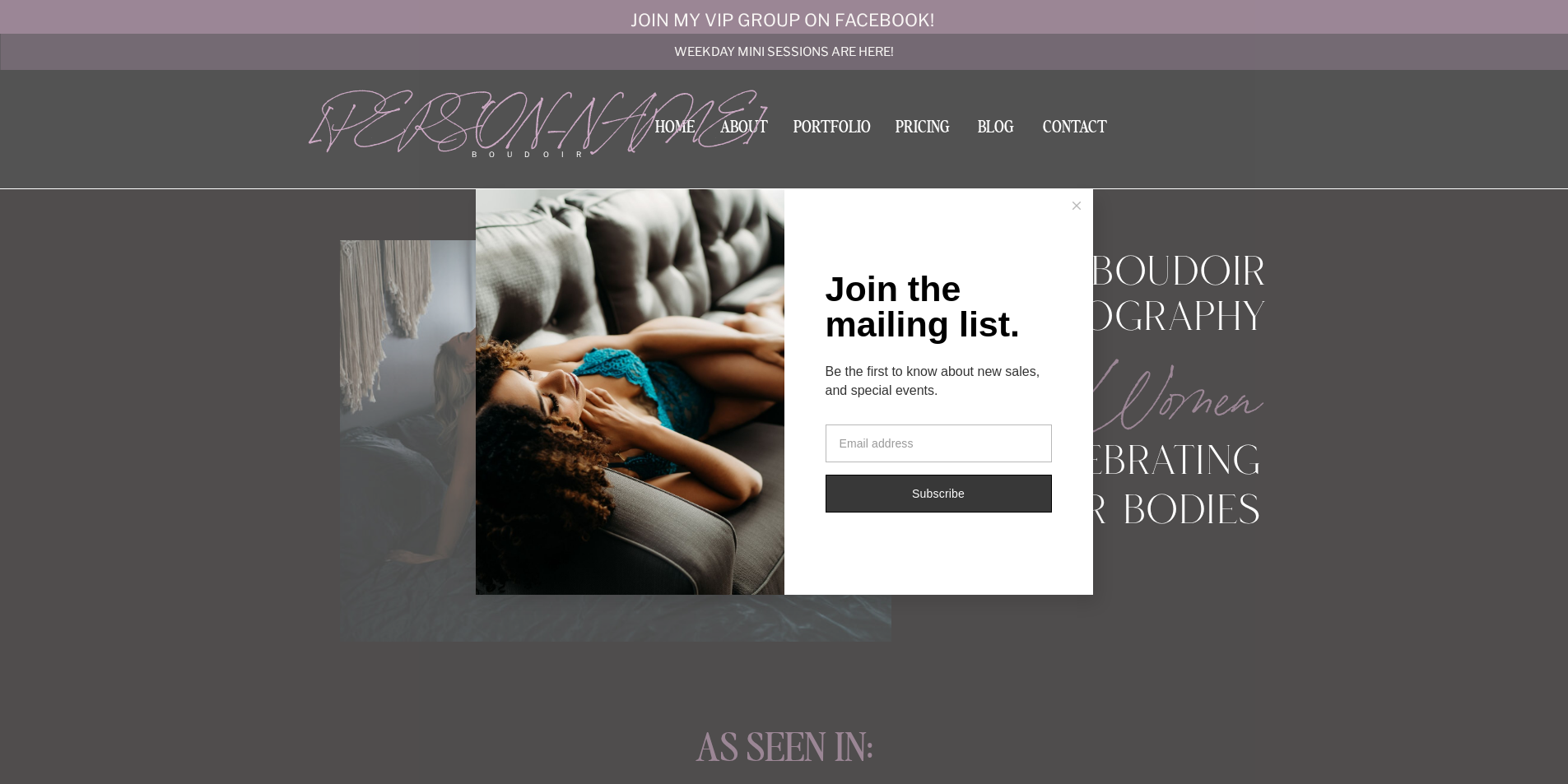
click at [1082, 207] on button at bounding box center [1076, 205] width 33 height 33
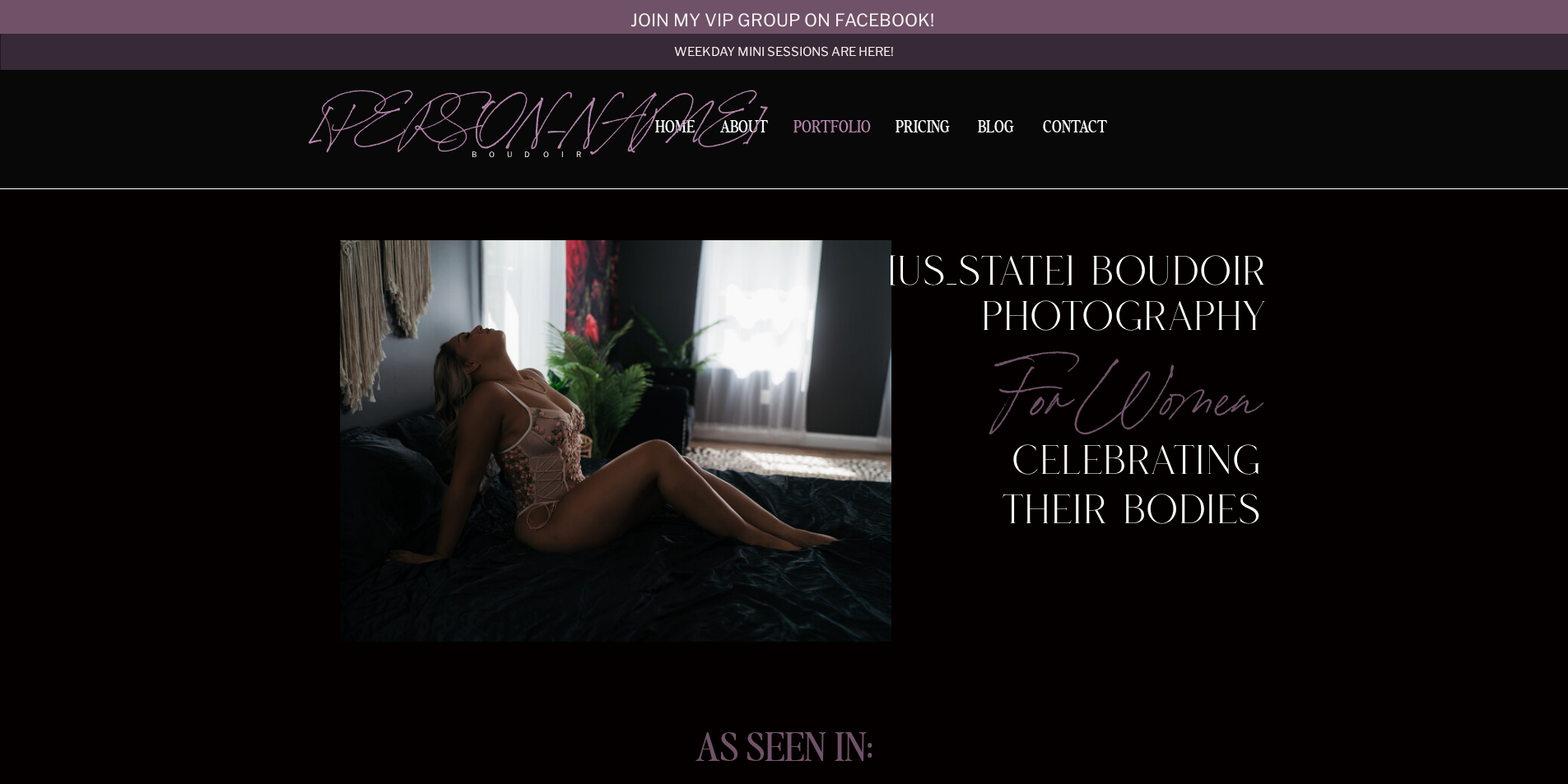
click at [823, 125] on nav "Portfolio" at bounding box center [832, 130] width 89 height 22
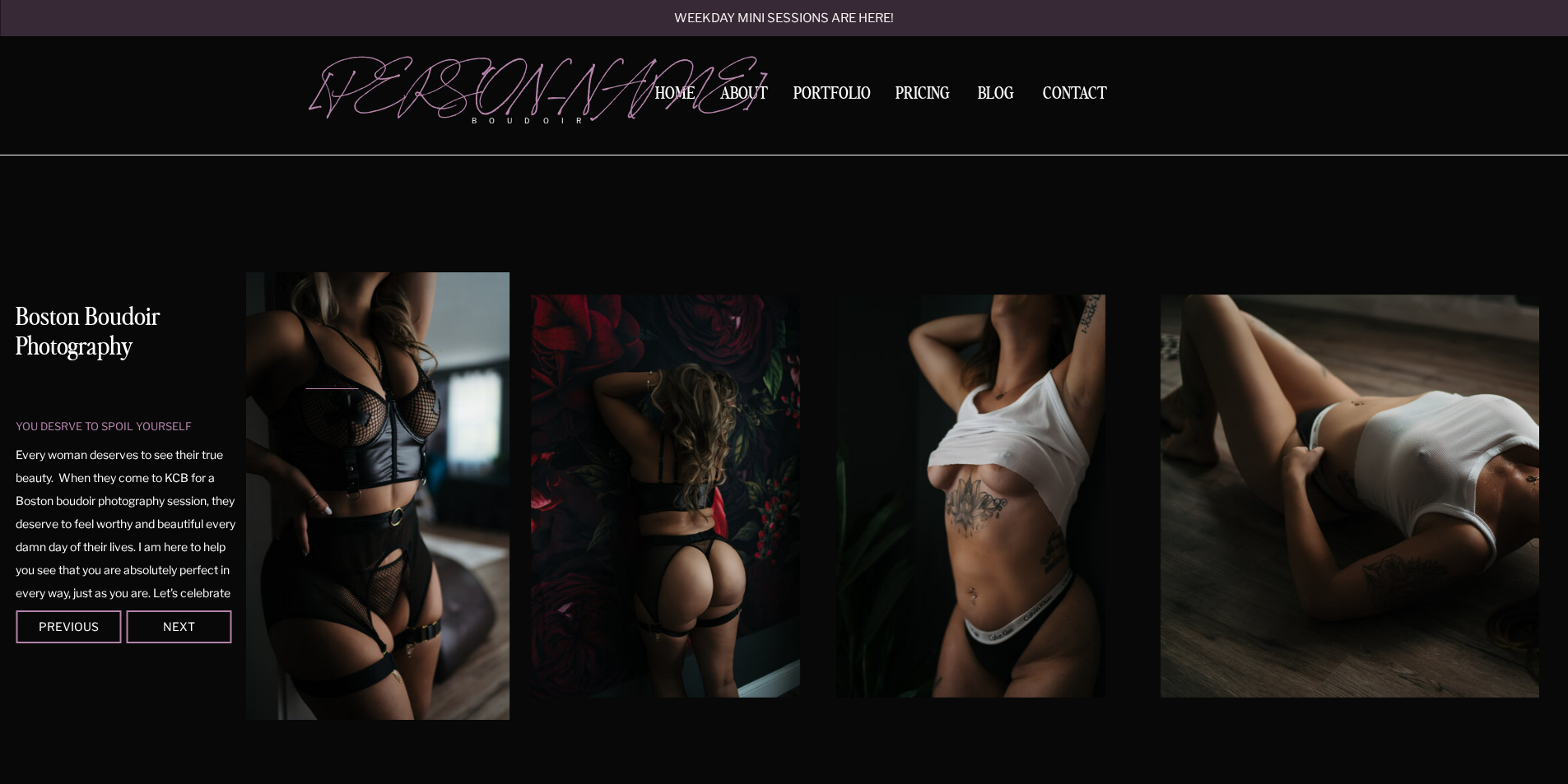
click at [697, 536] on img at bounding box center [665, 496] width 269 height 403
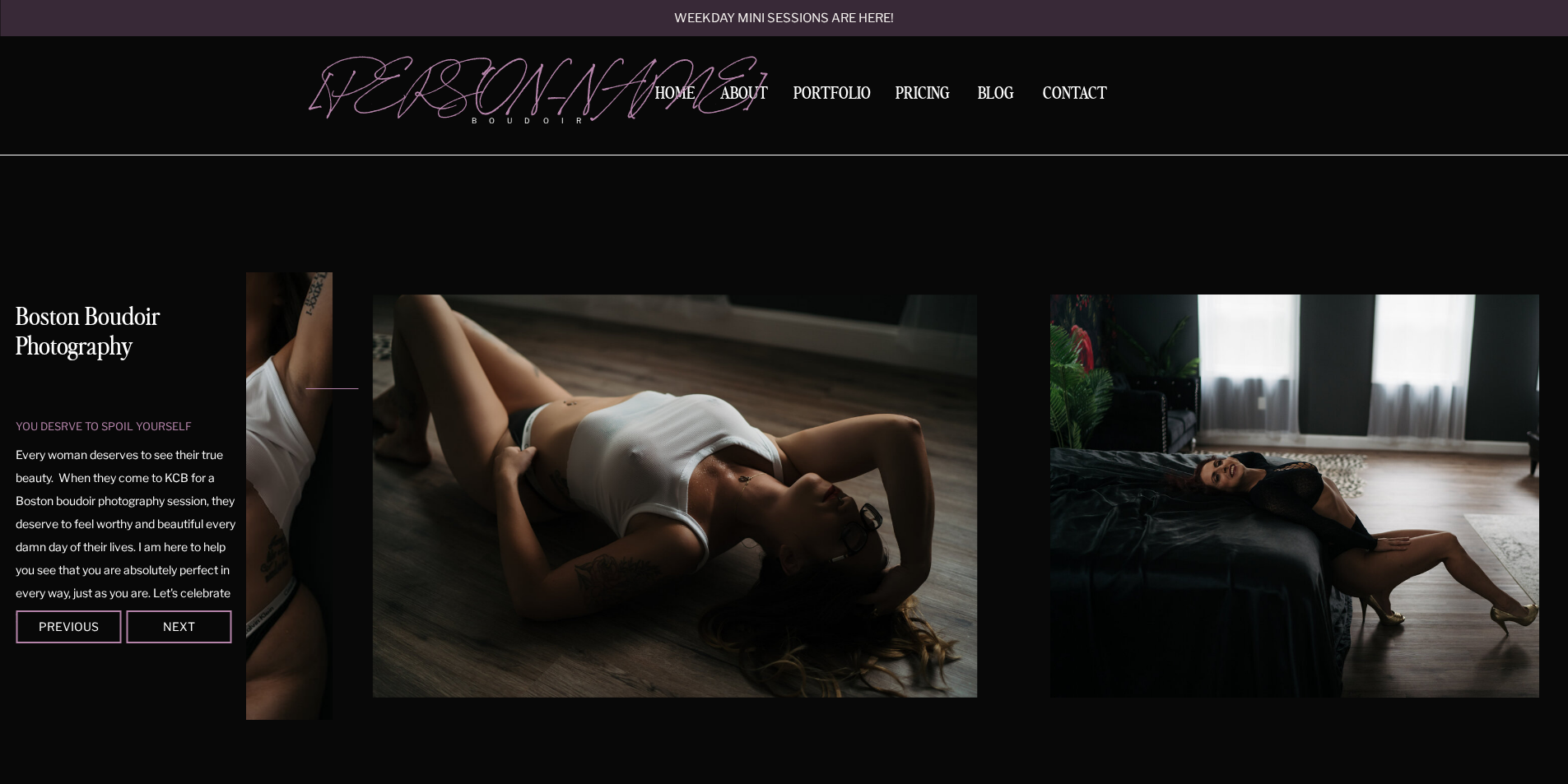
click at [623, 497] on img at bounding box center [674, 496] width 604 height 403
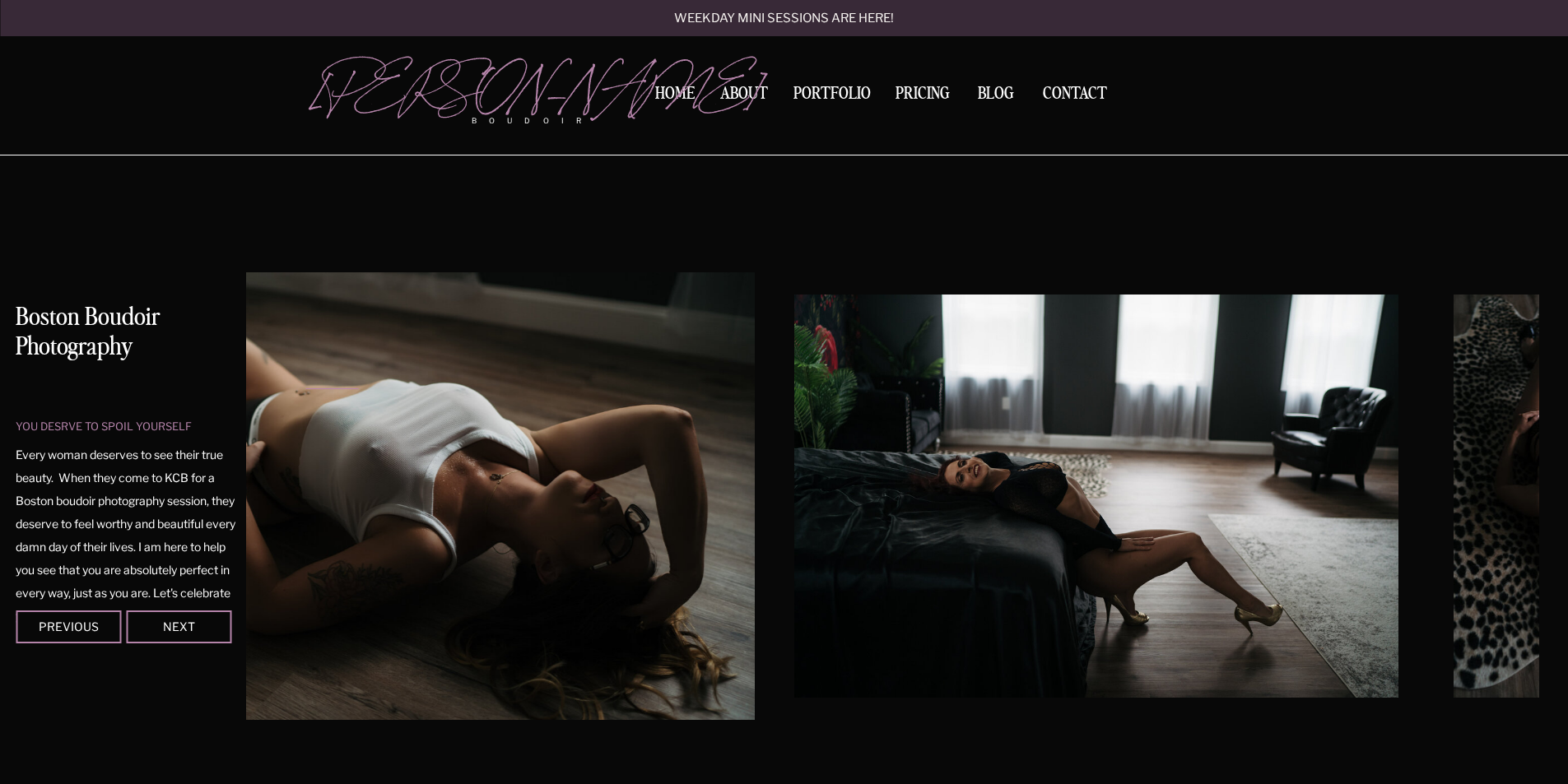
click at [613, 497] on img at bounding box center [419, 496] width 672 height 447
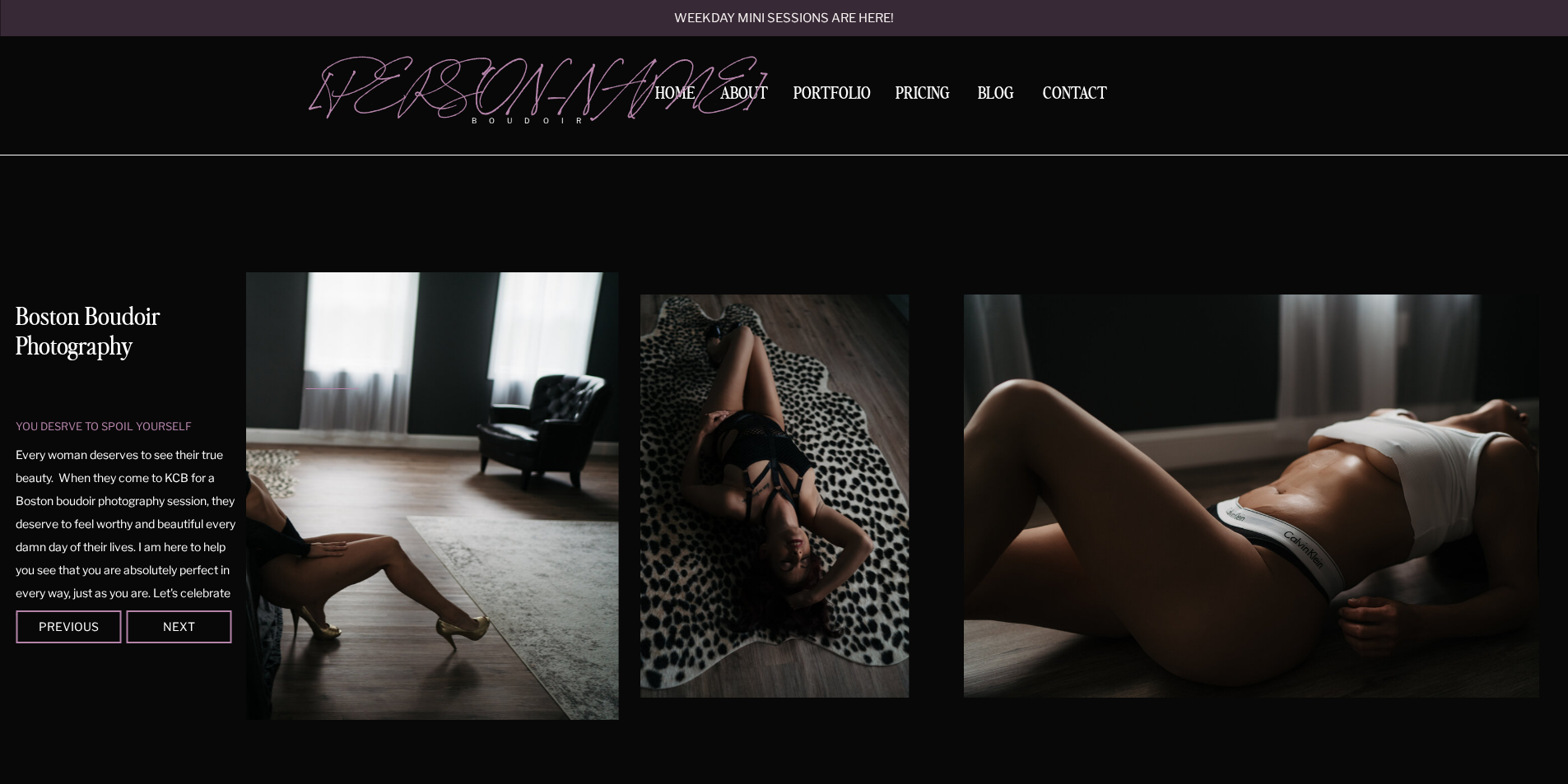
click at [741, 508] on img at bounding box center [775, 496] width 269 height 403
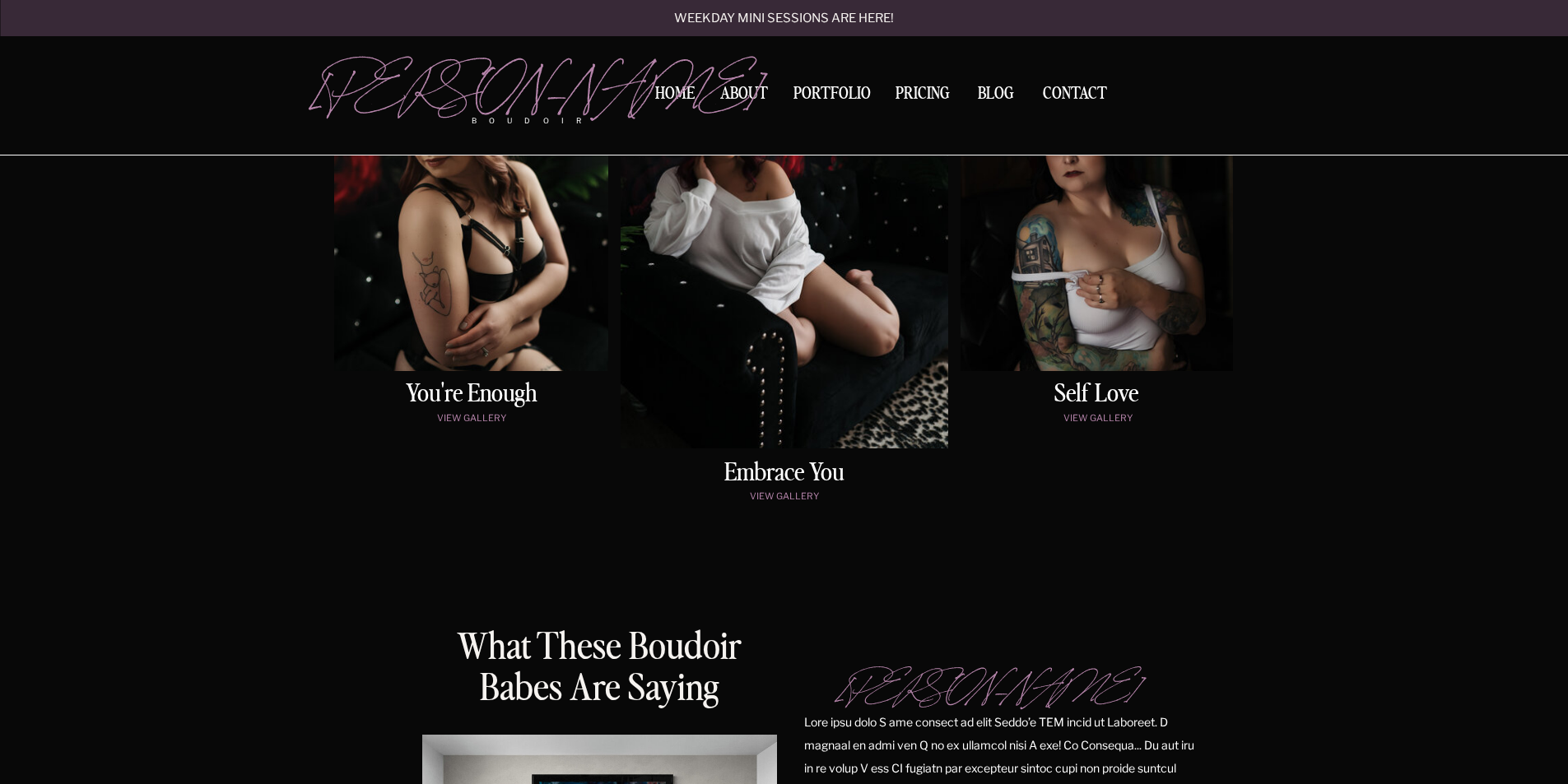
scroll to position [823, 0]
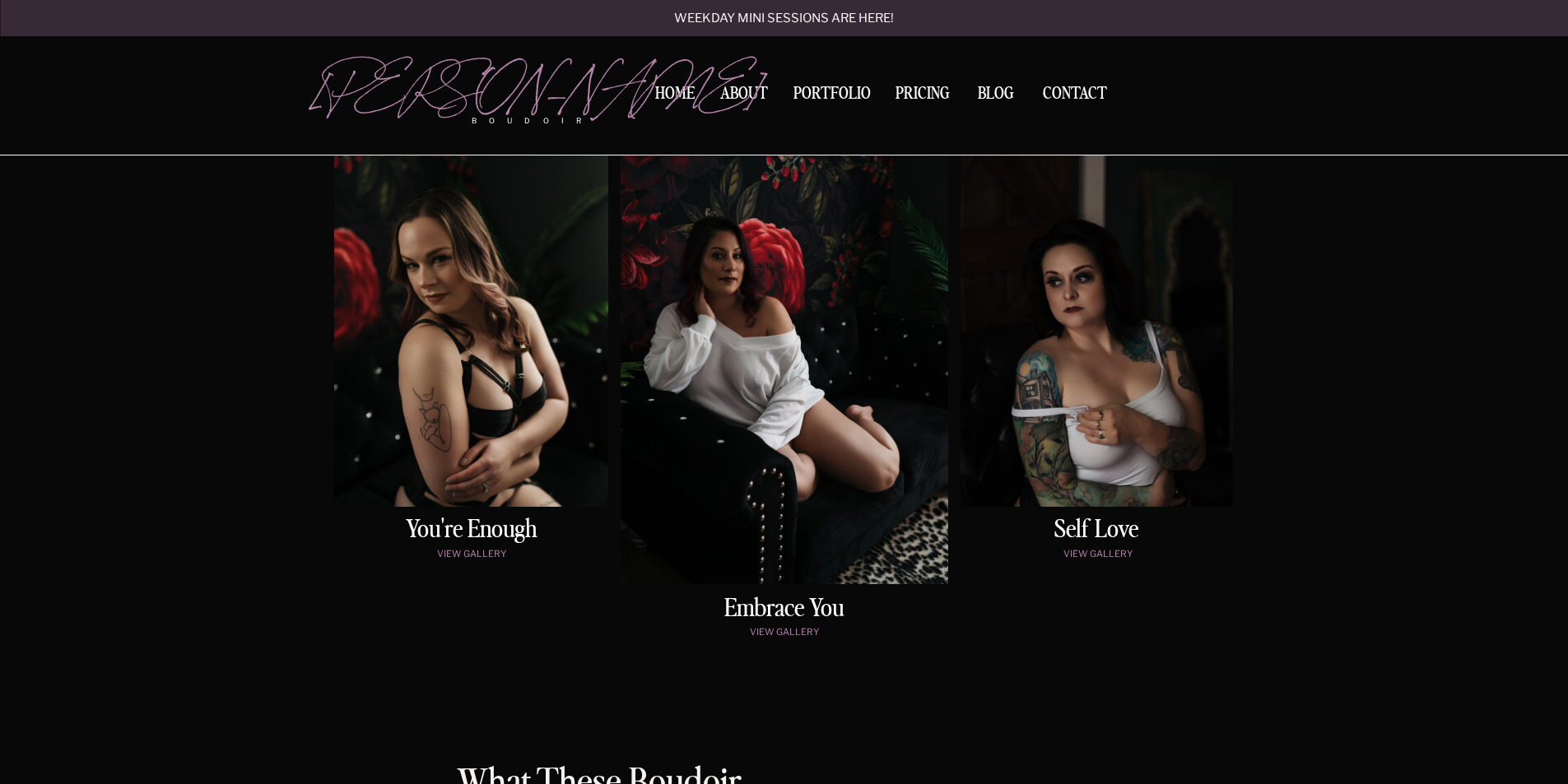
click at [487, 555] on p "view gallery" at bounding box center [471, 556] width 267 height 14
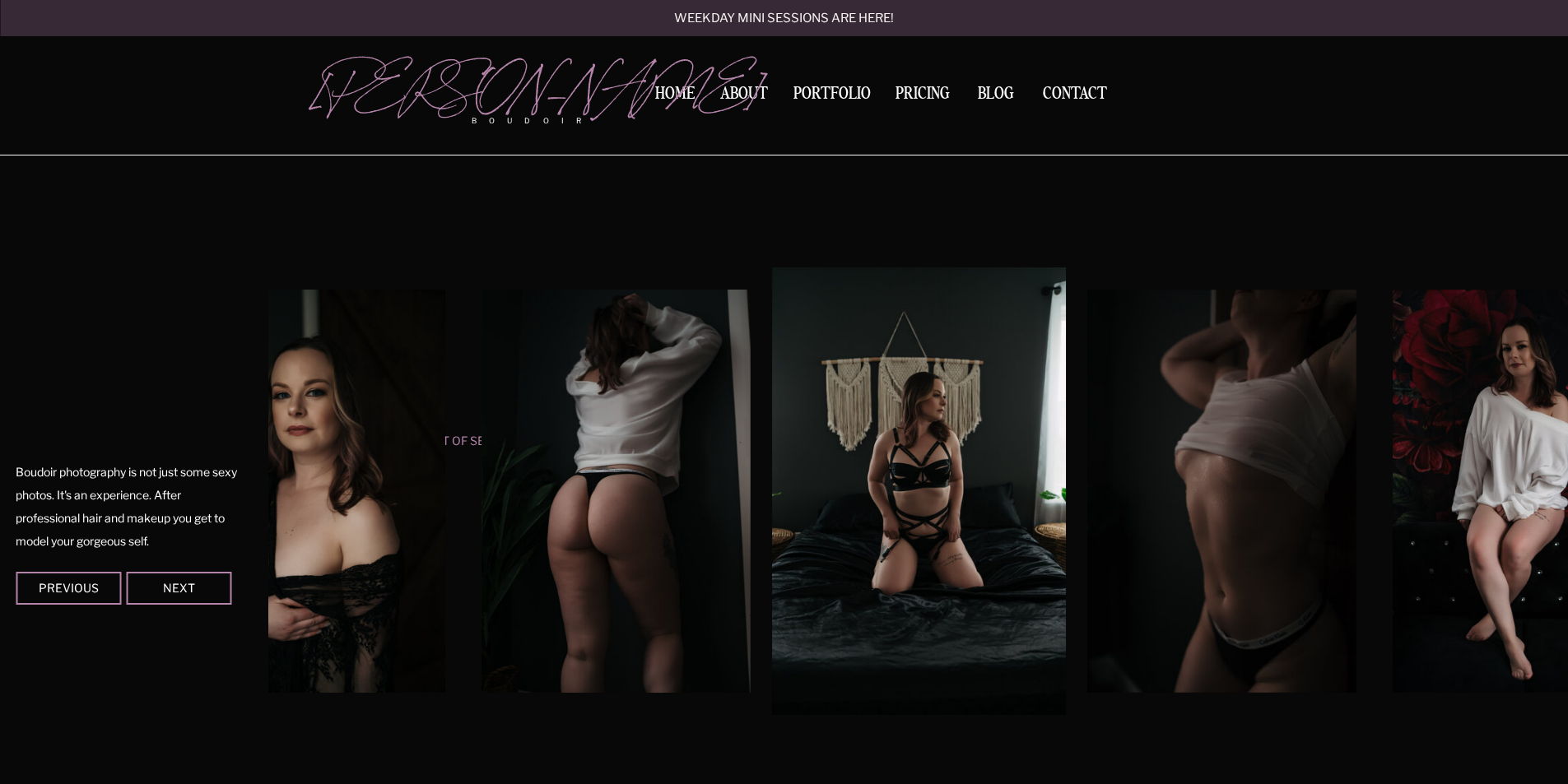
scroll to position [1372, 0]
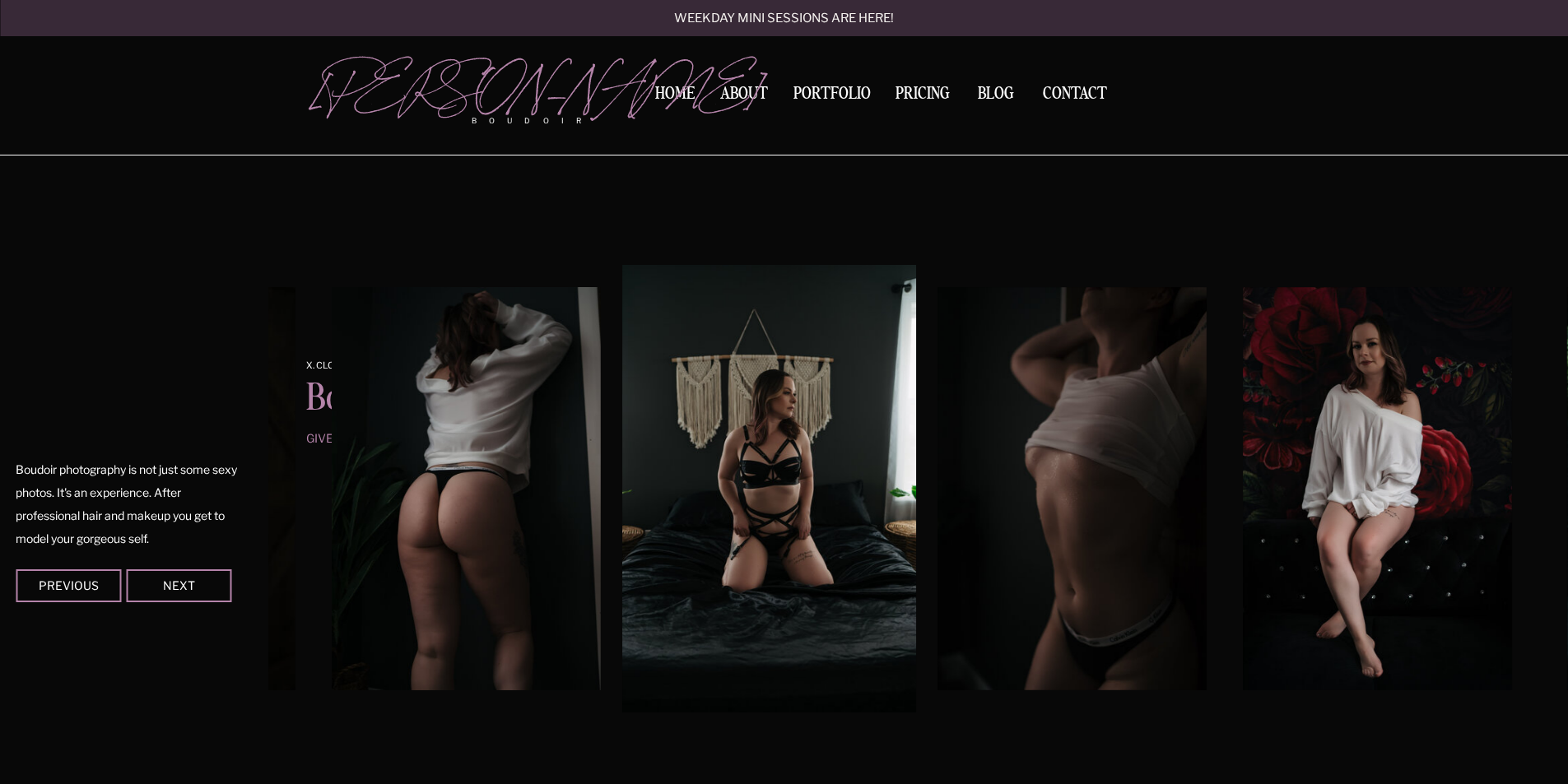
click at [1243, 570] on img at bounding box center [1377, 489] width 269 height 403
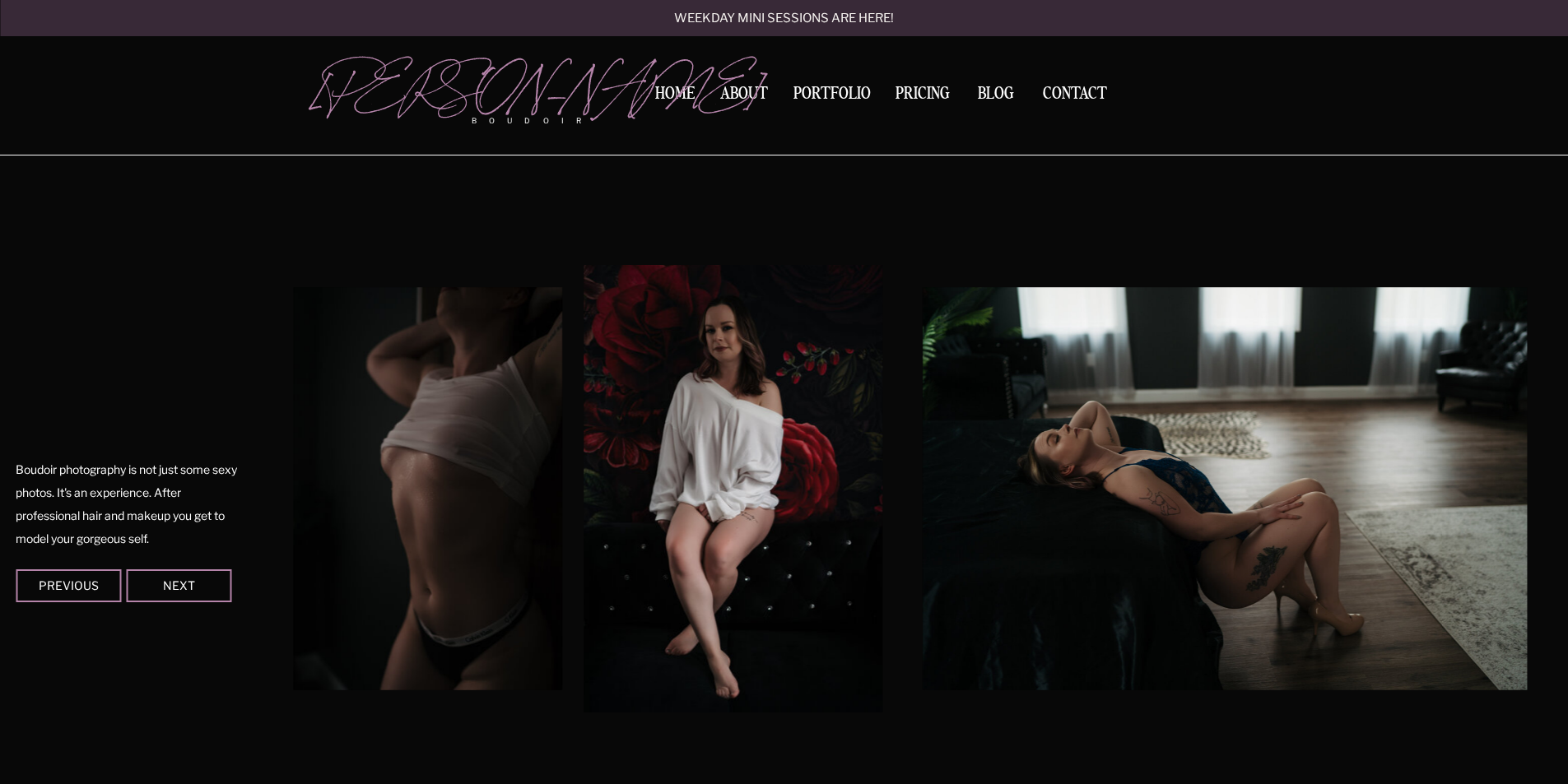
click at [923, 559] on img at bounding box center [1224, 489] width 604 height 403
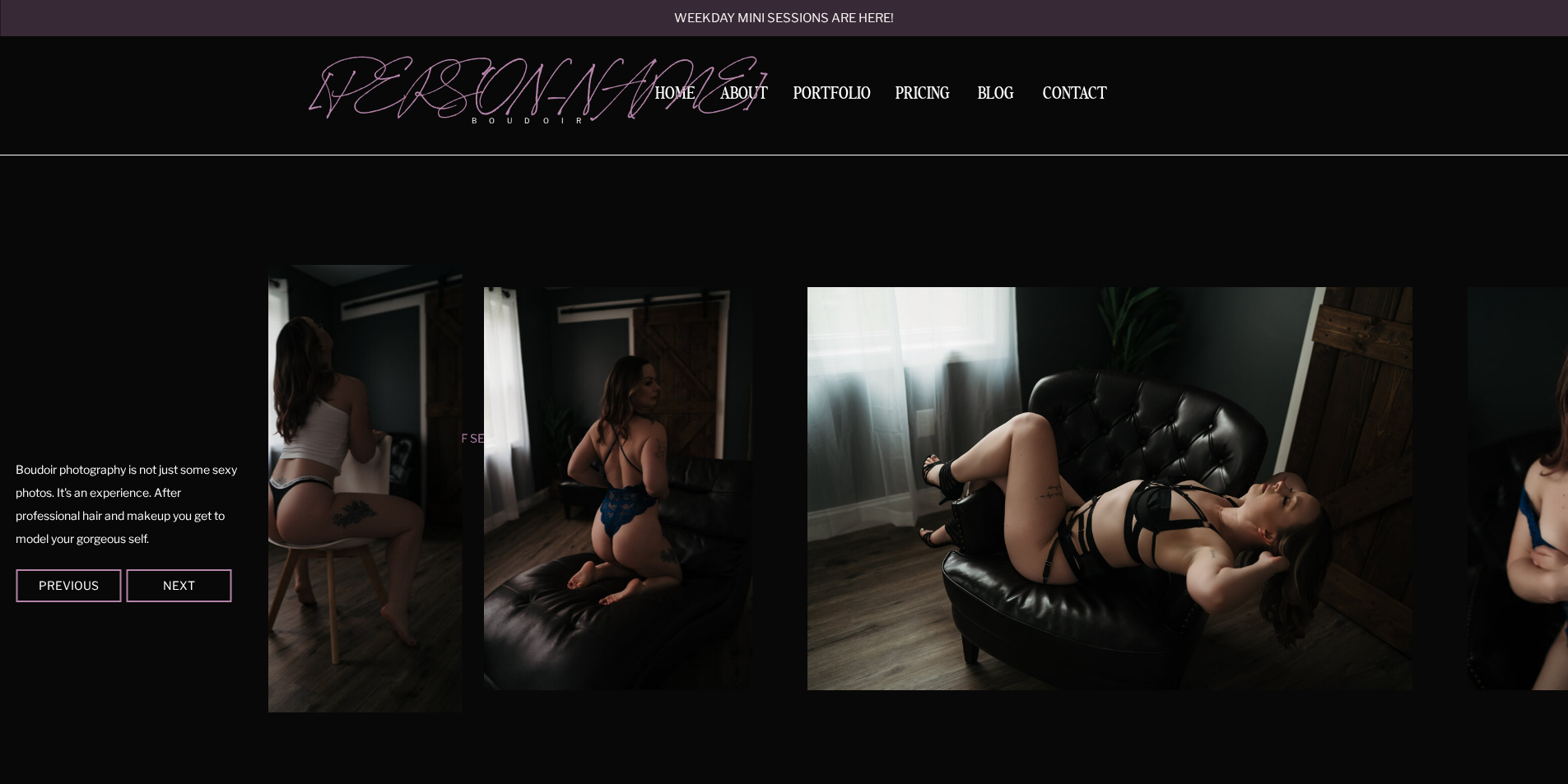
click at [262, 489] on div "Contact BLOG Pricing Portfolio About Home boudoir [GEOGRAPHIC_DATA][PERSON_NAME…" at bounding box center [784, 680] width 1568 height 4105
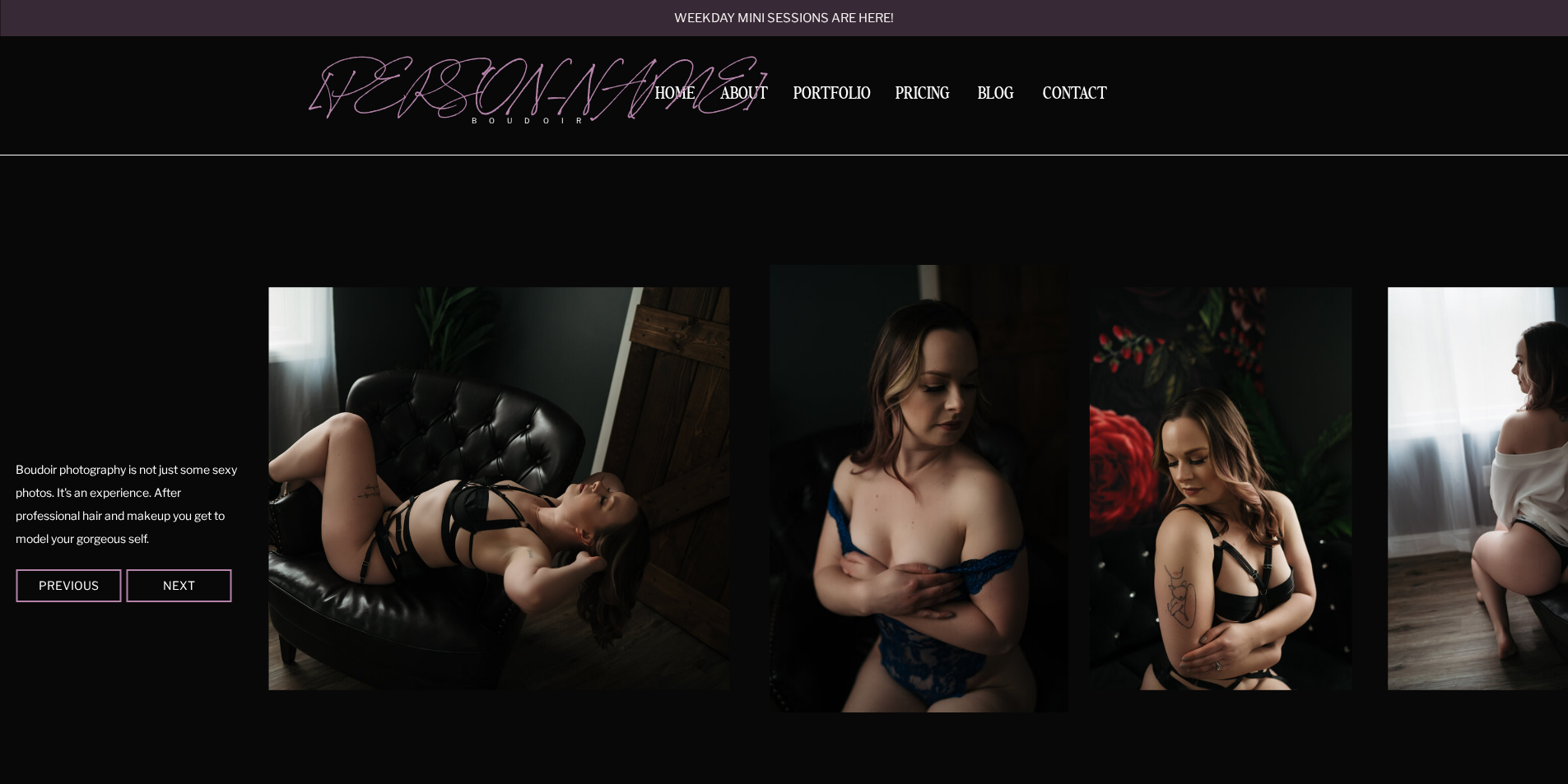
click at [1089, 491] on img at bounding box center [1220, 489] width 263 height 403
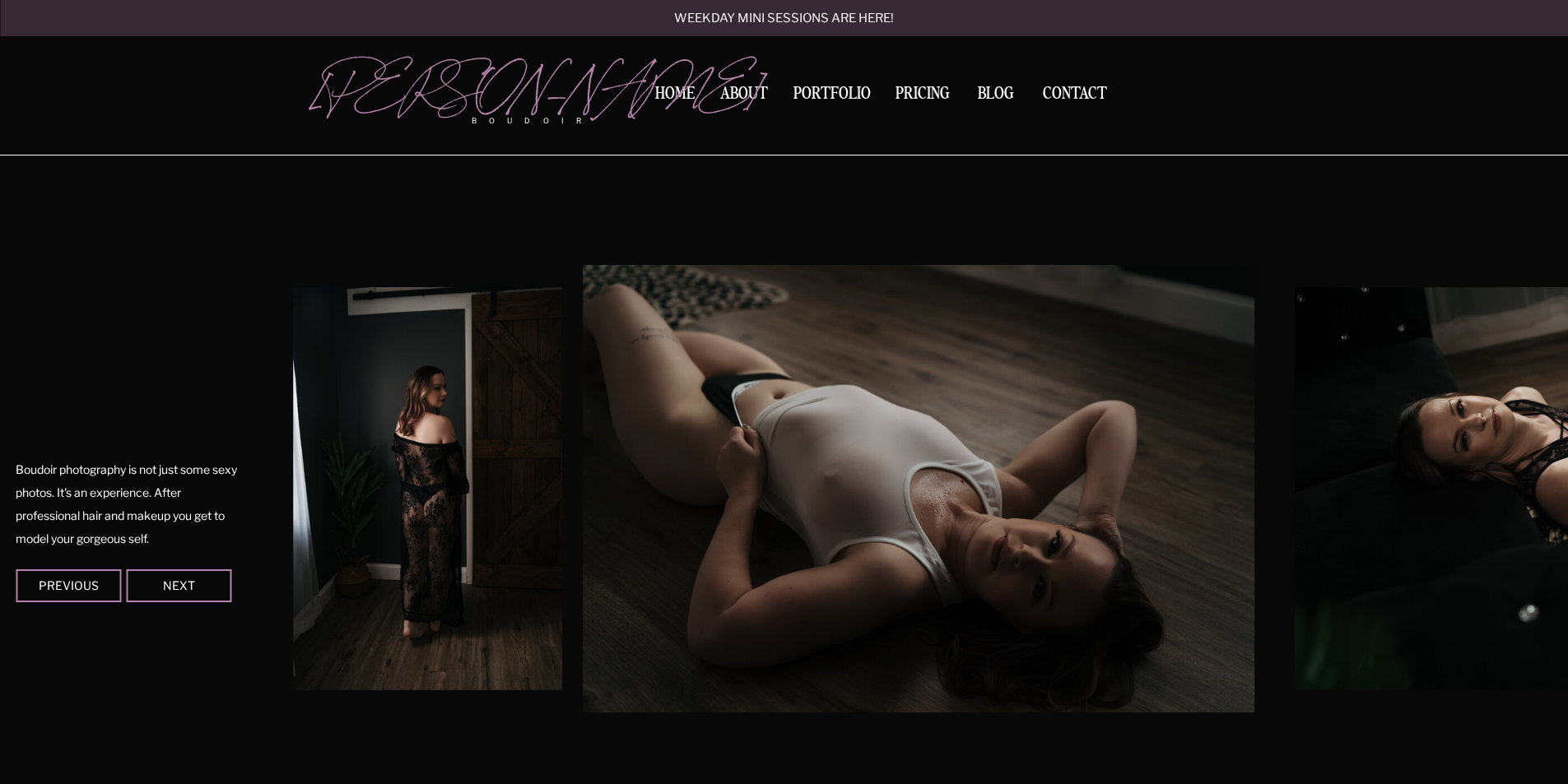
scroll to position [823, 0]
